Goal: Task Accomplishment & Management: Manage account settings

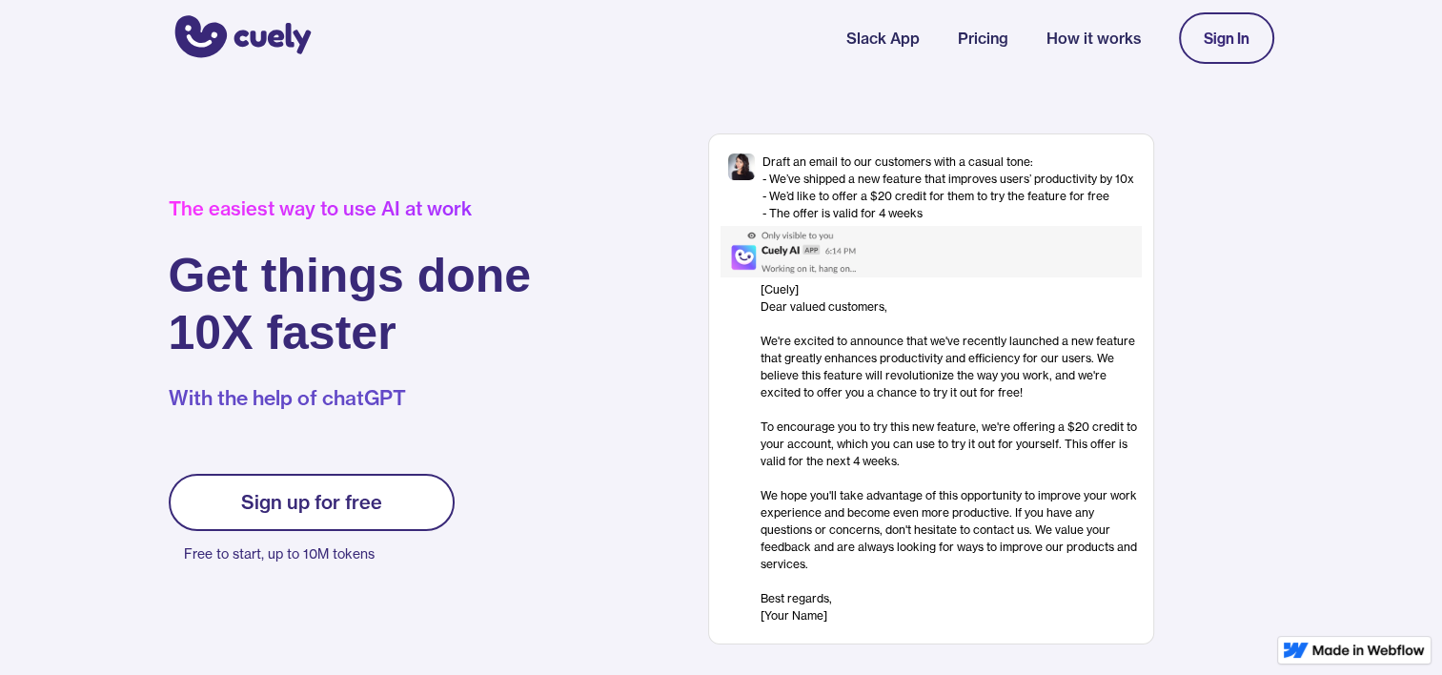
click at [1227, 50] on link "Sign In" at bounding box center [1226, 37] width 95 height 51
click at [1222, 37] on div "Sign In" at bounding box center [1227, 38] width 46 height 17
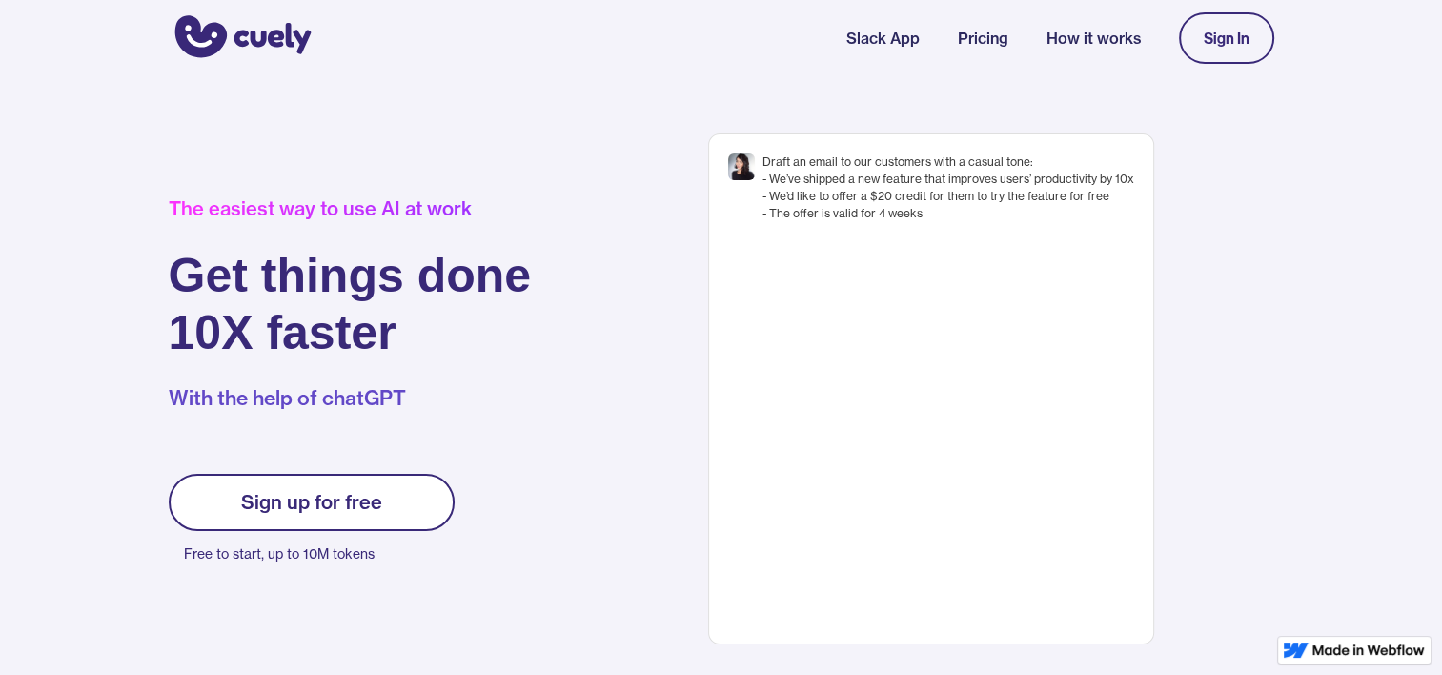
click at [1213, 38] on div "Sign In" at bounding box center [1227, 38] width 46 height 17
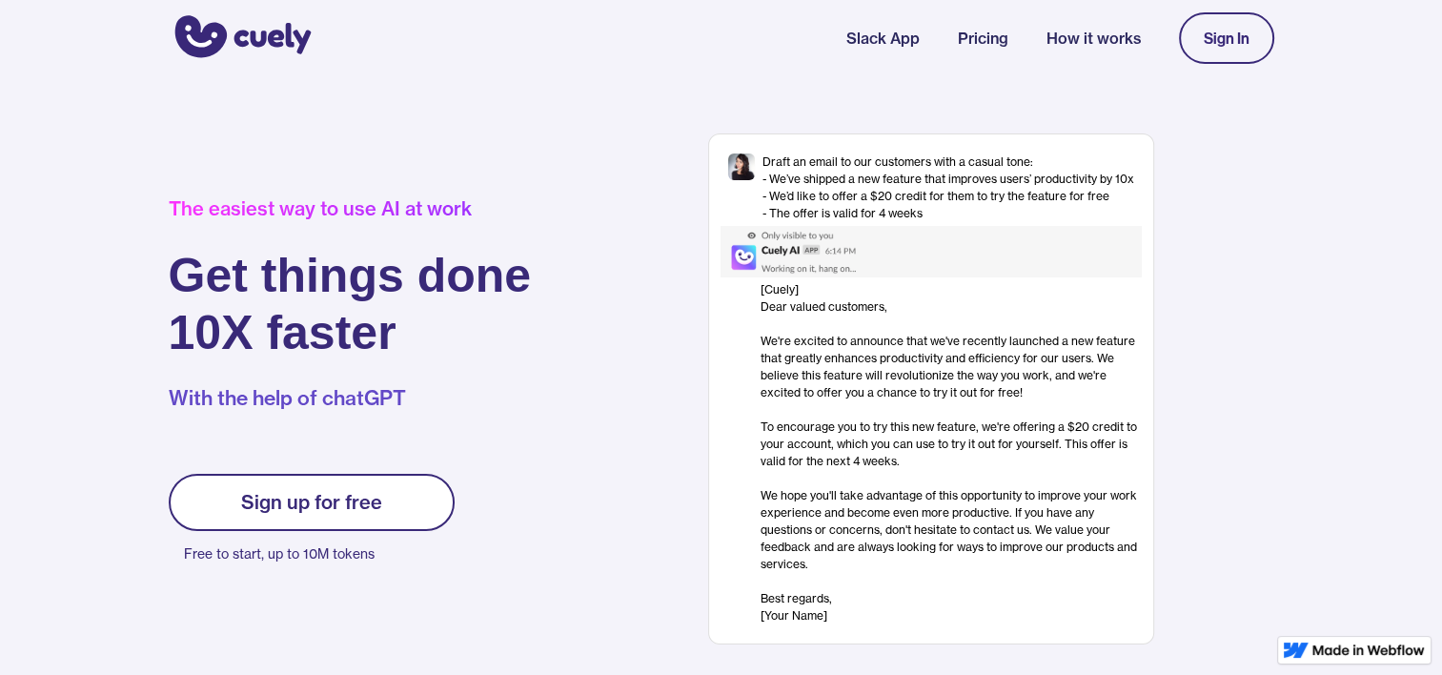
click at [1233, 39] on div "Sign In" at bounding box center [1227, 38] width 46 height 17
click at [1260, 32] on link "Sign In" at bounding box center [1226, 37] width 95 height 51
